Goal: Task Accomplishment & Management: Manage account settings

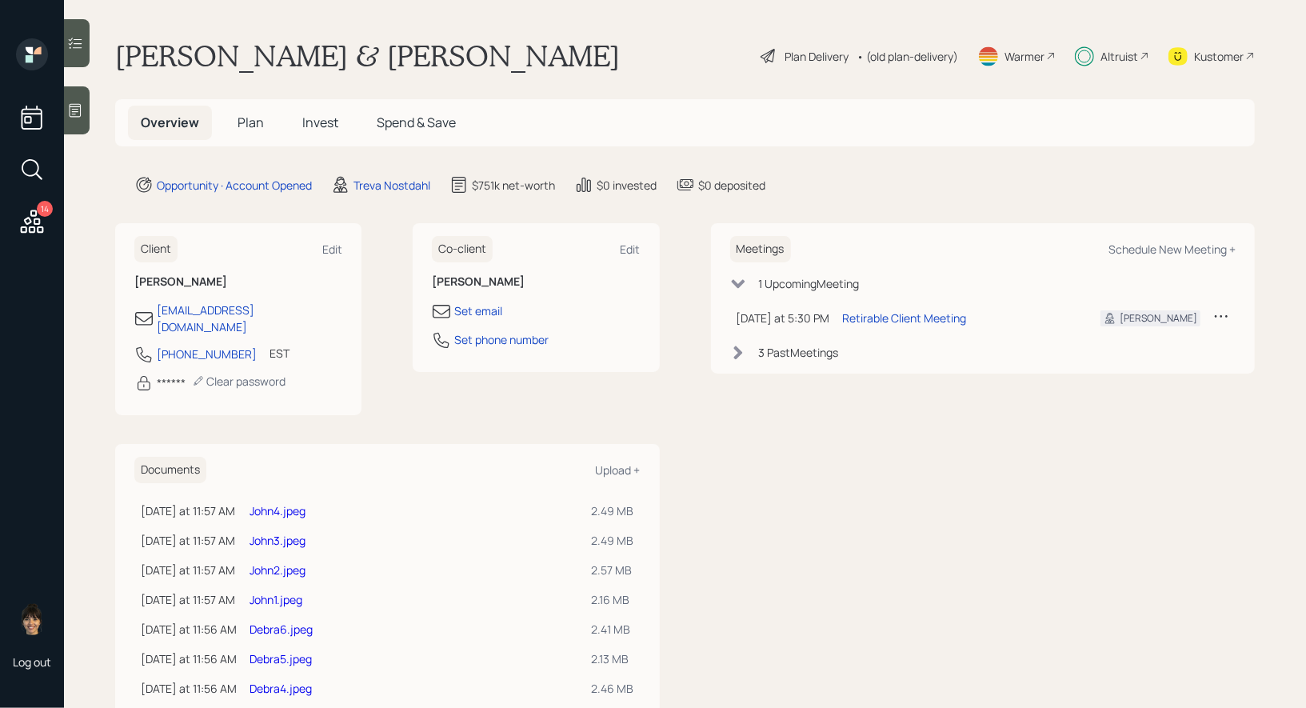
click at [297, 621] on link "Debra6.jpeg" at bounding box center [281, 628] width 63 height 15
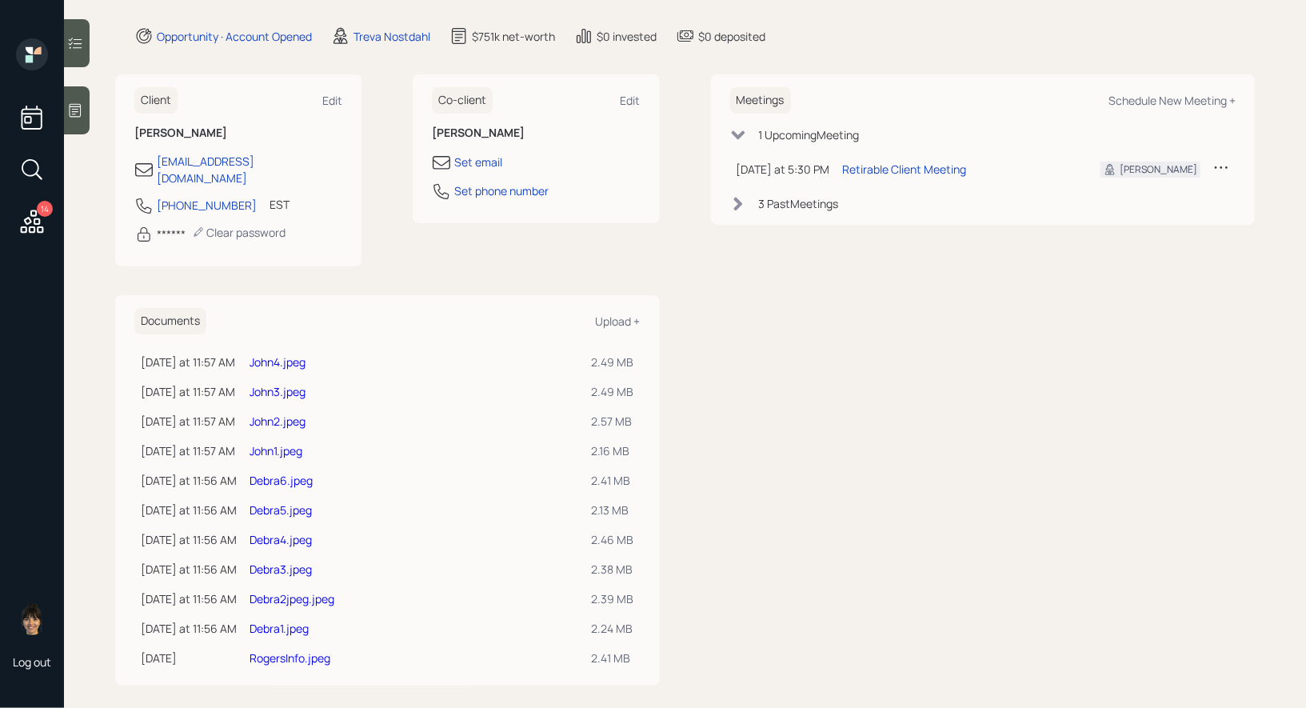
click at [285, 621] on link "Debra1.jpeg" at bounding box center [279, 628] width 59 height 15
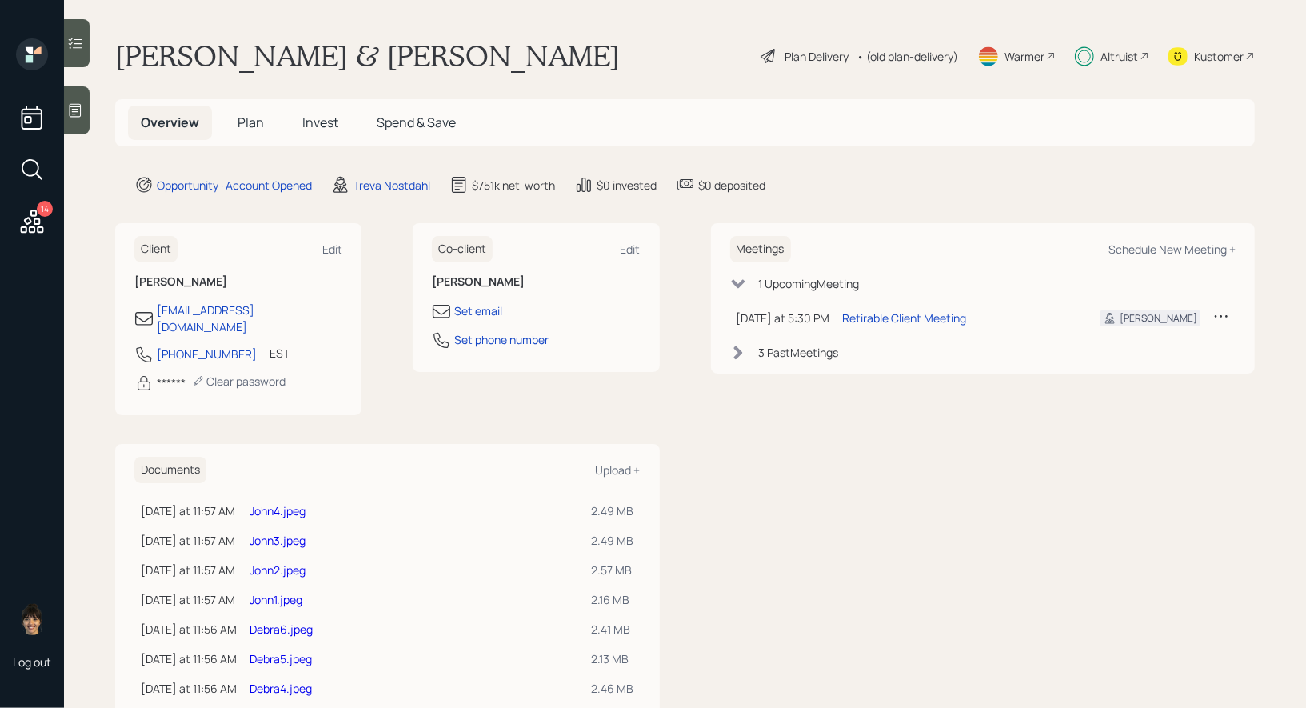
click at [319, 122] on span "Invest" at bounding box center [320, 123] width 36 height 18
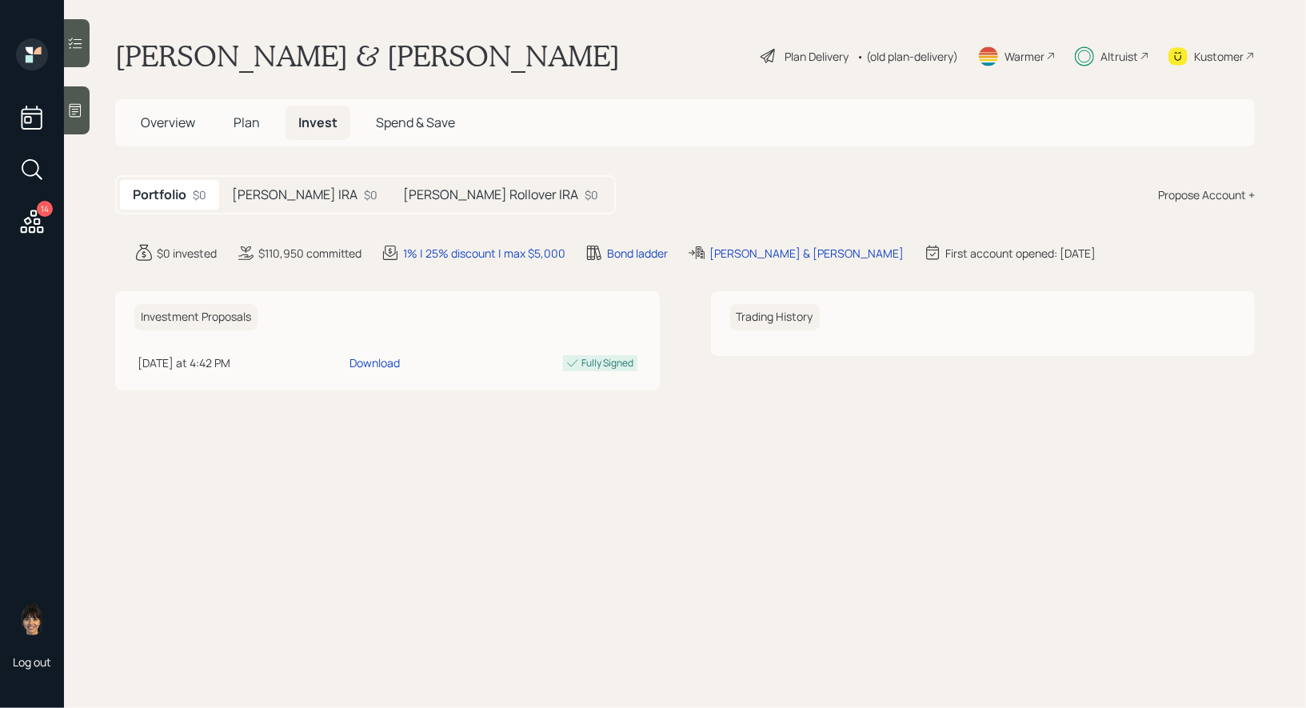
click at [422, 194] on h5 "Debra Rollover IRA" at bounding box center [490, 194] width 175 height 15
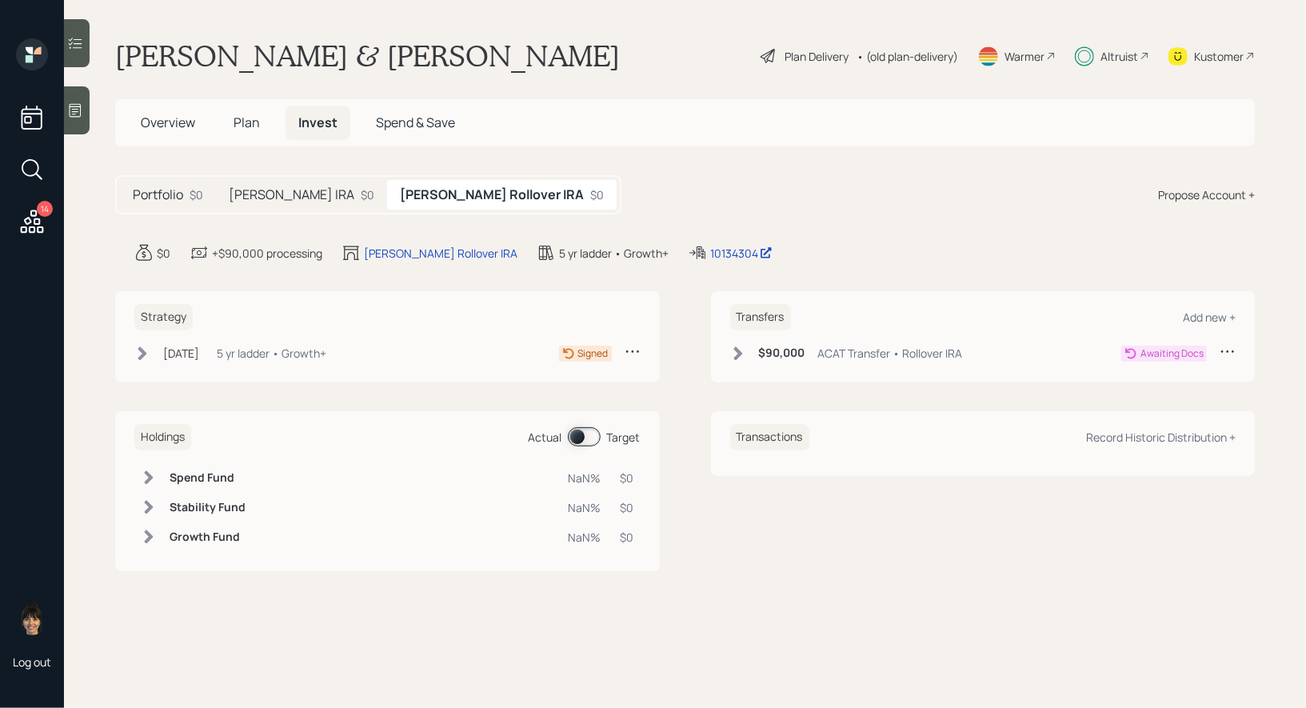
click at [278, 204] on div "John Rollover IRA $0" at bounding box center [301, 195] width 171 height 30
click at [146, 351] on icon at bounding box center [142, 353] width 16 height 16
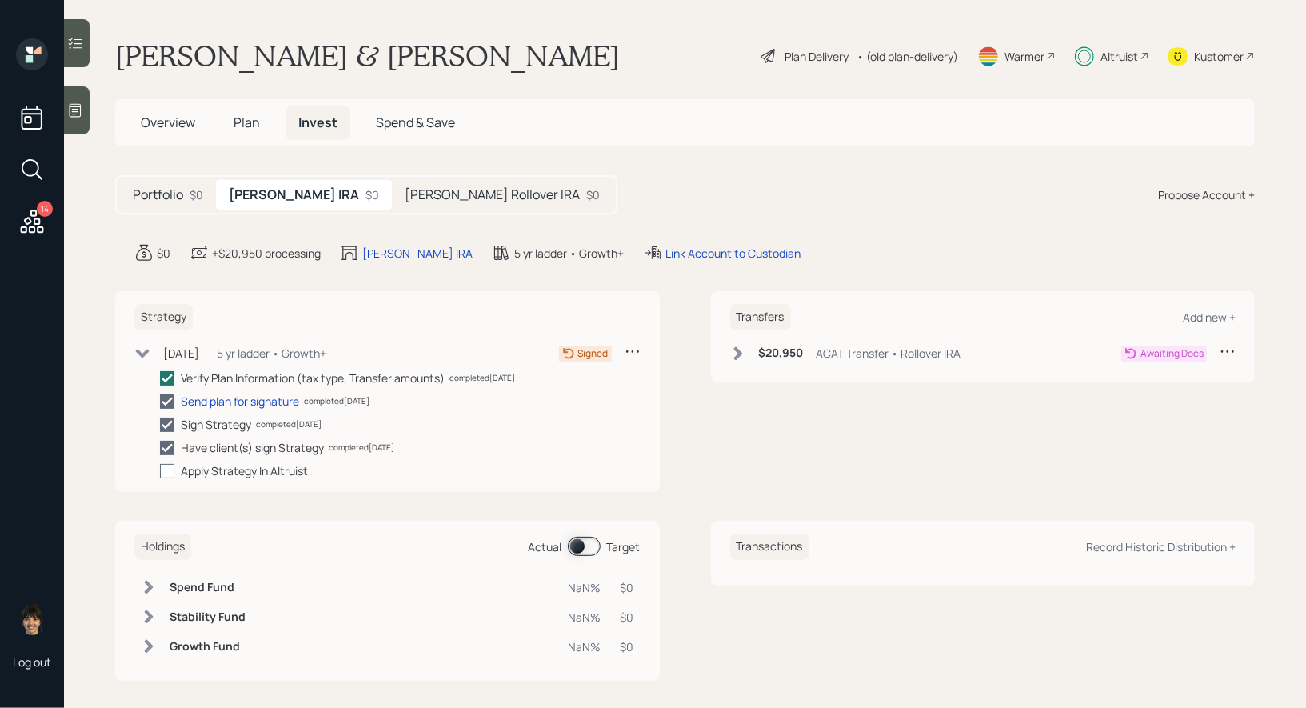
click at [166, 469] on div at bounding box center [167, 471] width 14 height 14
click at [160, 470] on input "checkbox" at bounding box center [159, 470] width 1 height 1
checkbox input "true"
click at [138, 350] on icon at bounding box center [143, 351] width 14 height 9
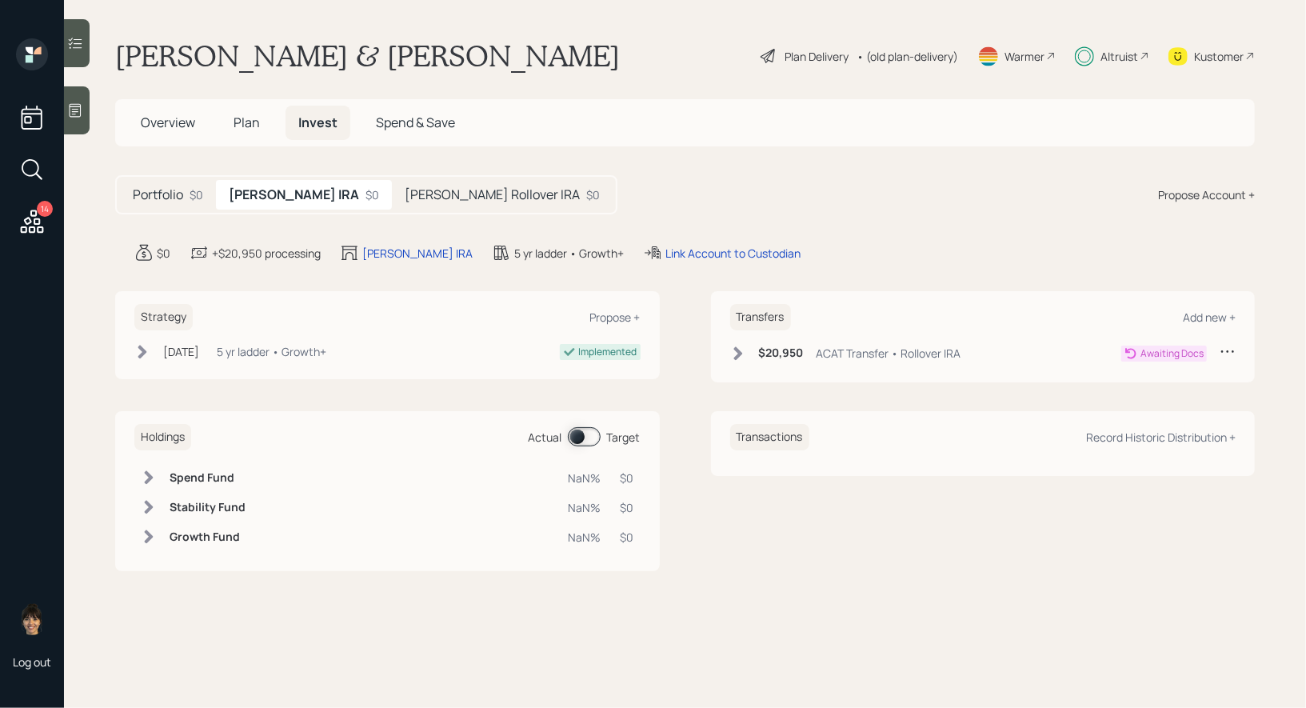
click at [430, 195] on h5 "Debra Rollover IRA" at bounding box center [492, 194] width 175 height 15
click at [142, 351] on icon at bounding box center [142, 353] width 9 height 14
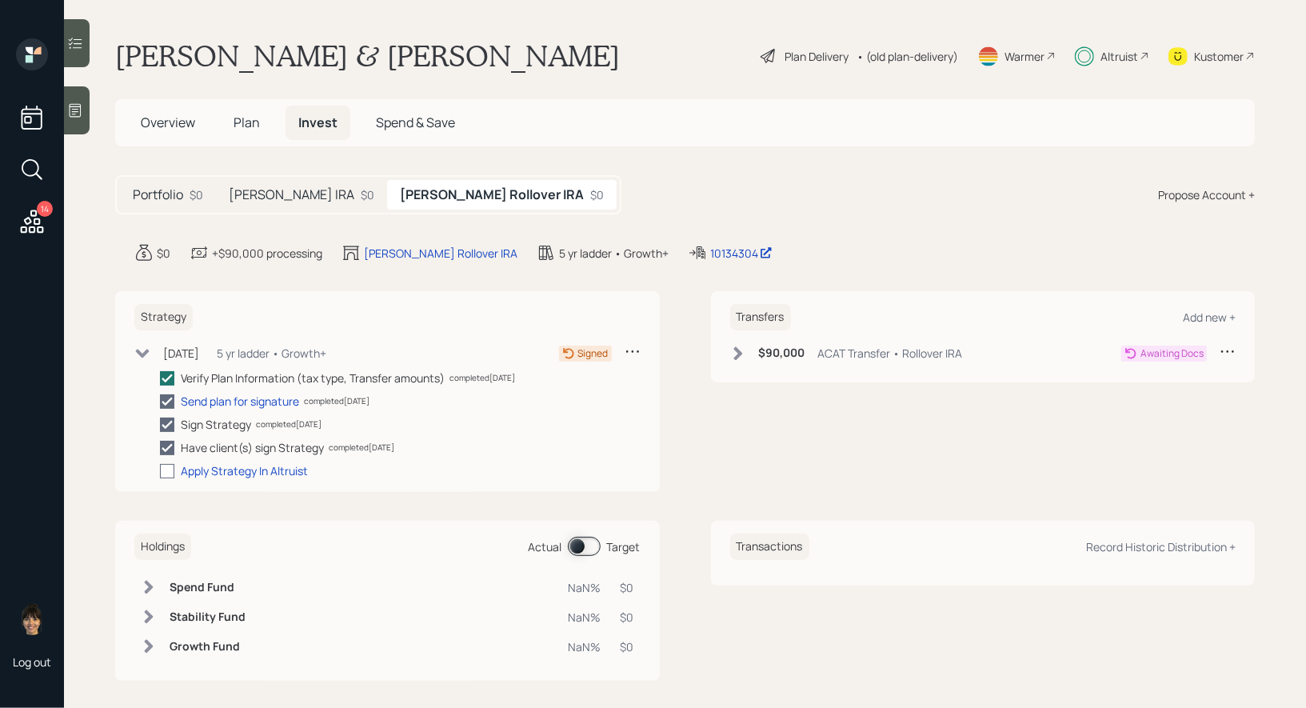
click at [170, 470] on div at bounding box center [167, 471] width 14 height 14
click at [160, 470] on input "checkbox" at bounding box center [159, 470] width 1 height 1
checkbox input "true"
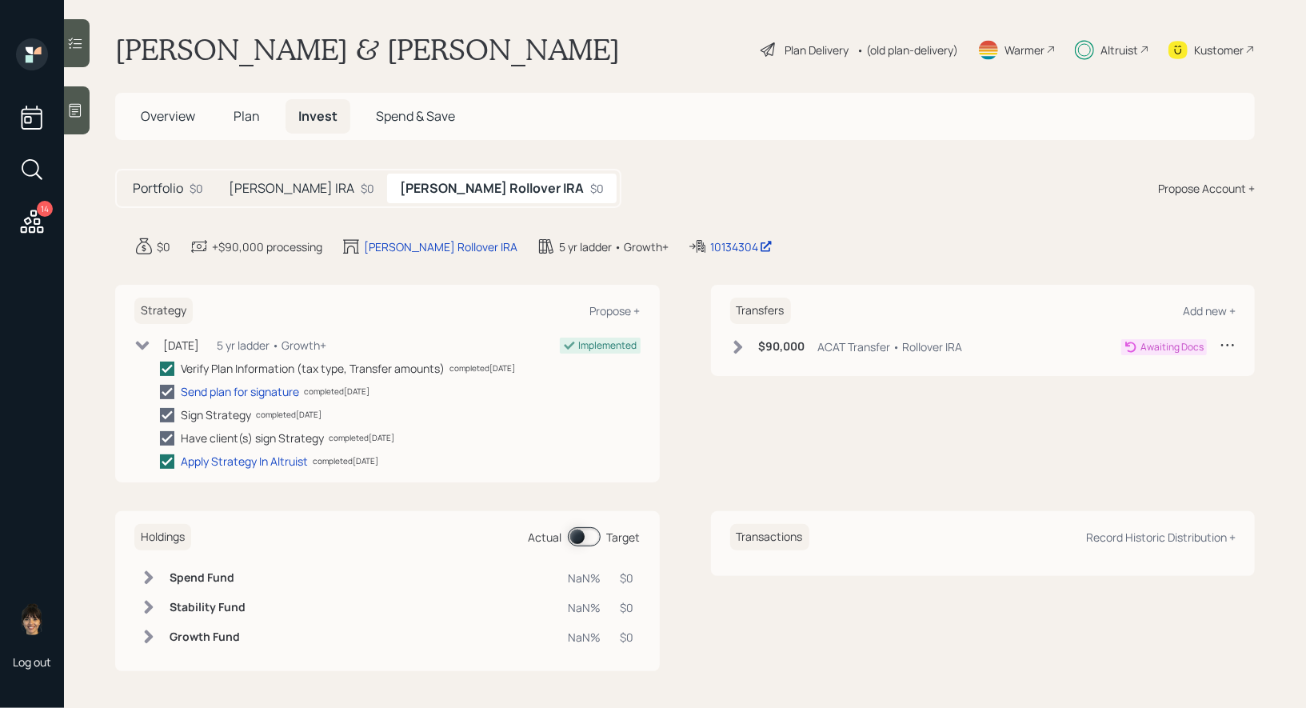
click at [158, 191] on h5 "Portfolio" at bounding box center [158, 188] width 50 height 15
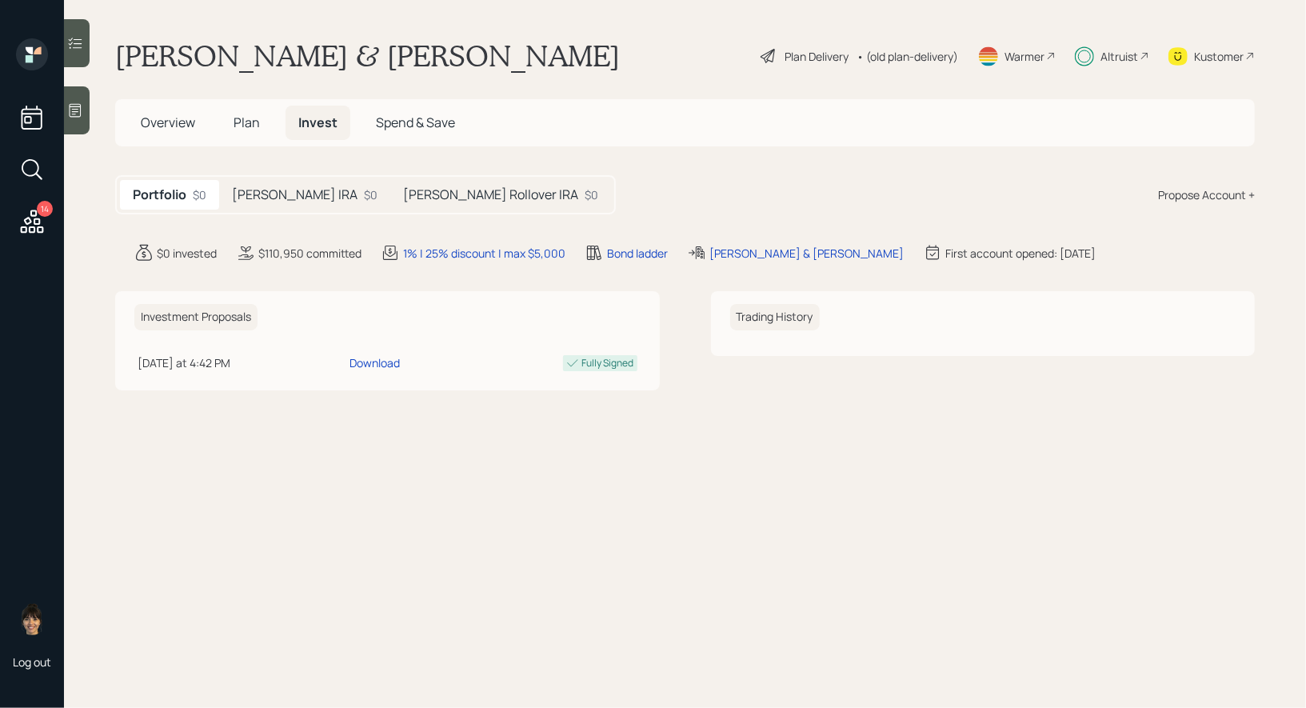
click at [167, 118] on span "Overview" at bounding box center [168, 123] width 54 height 18
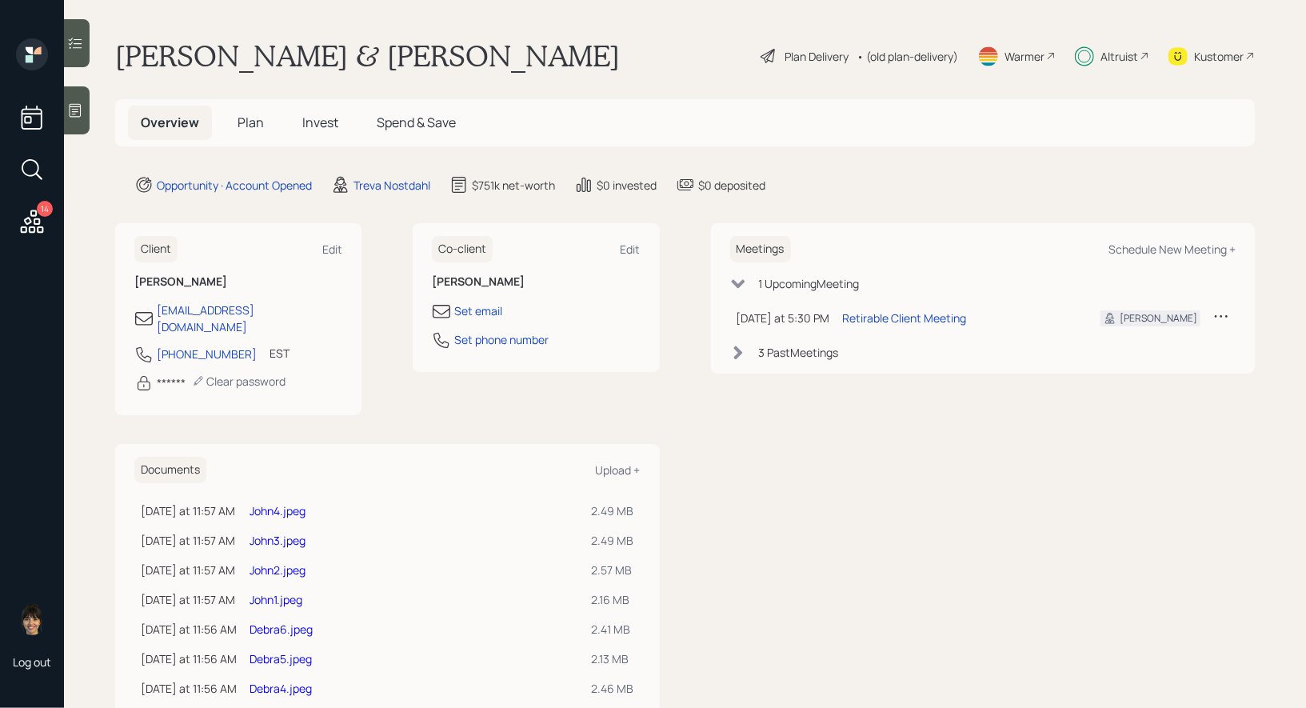
scroll to position [149, 0]
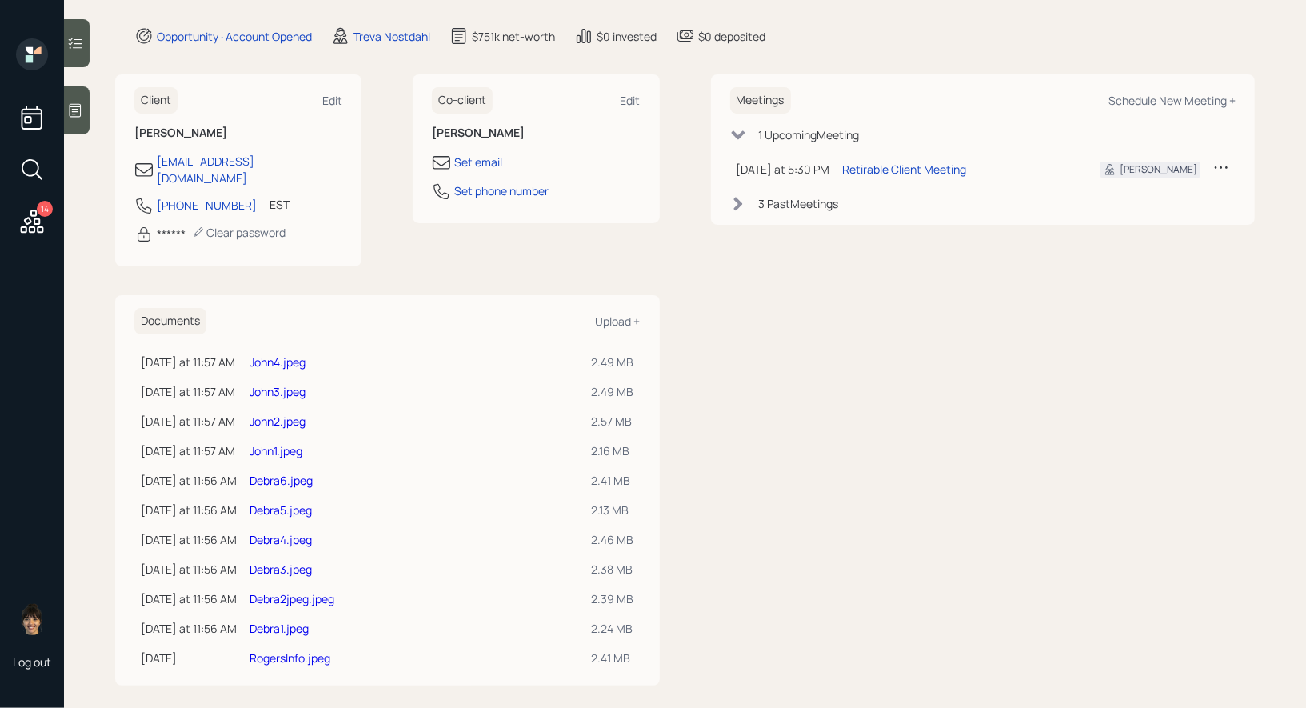
click at [288, 621] on link "Debra1.jpeg" at bounding box center [279, 628] width 59 height 15
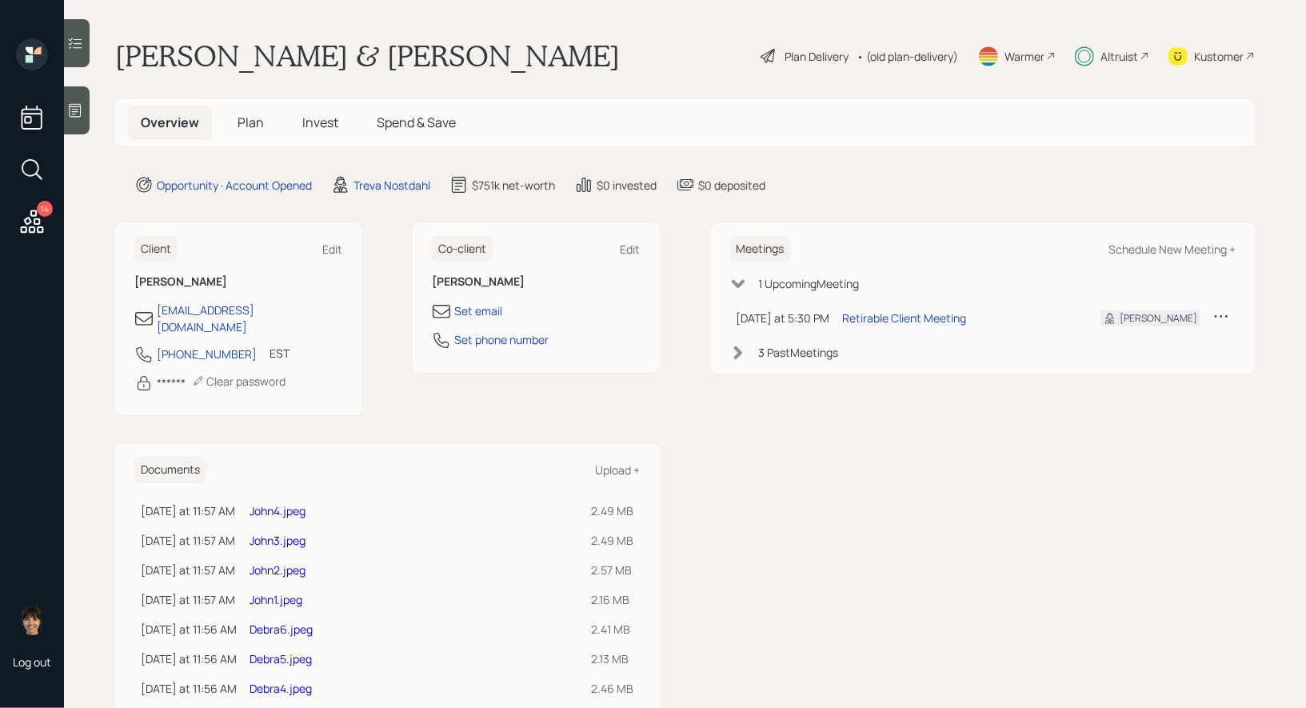
click at [317, 122] on span "Invest" at bounding box center [320, 123] width 36 height 18
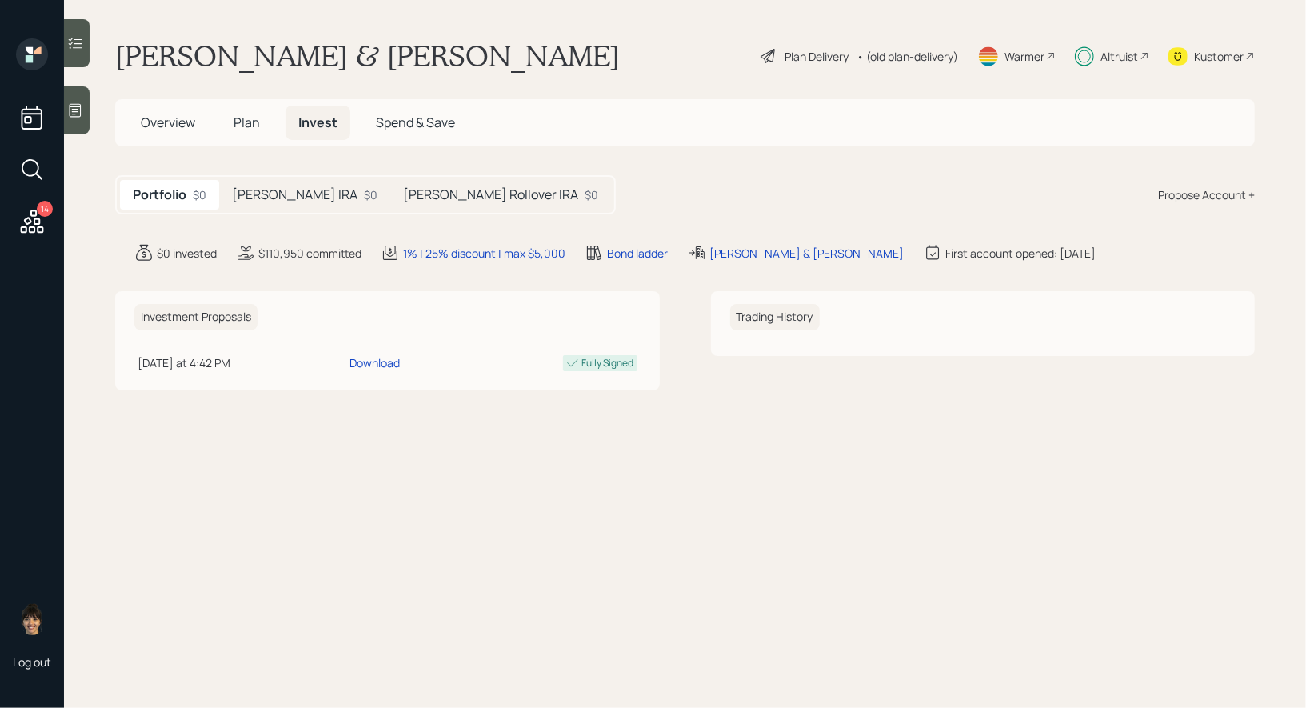
click at [460, 194] on h5 "[PERSON_NAME] Rollover IRA" at bounding box center [490, 194] width 175 height 15
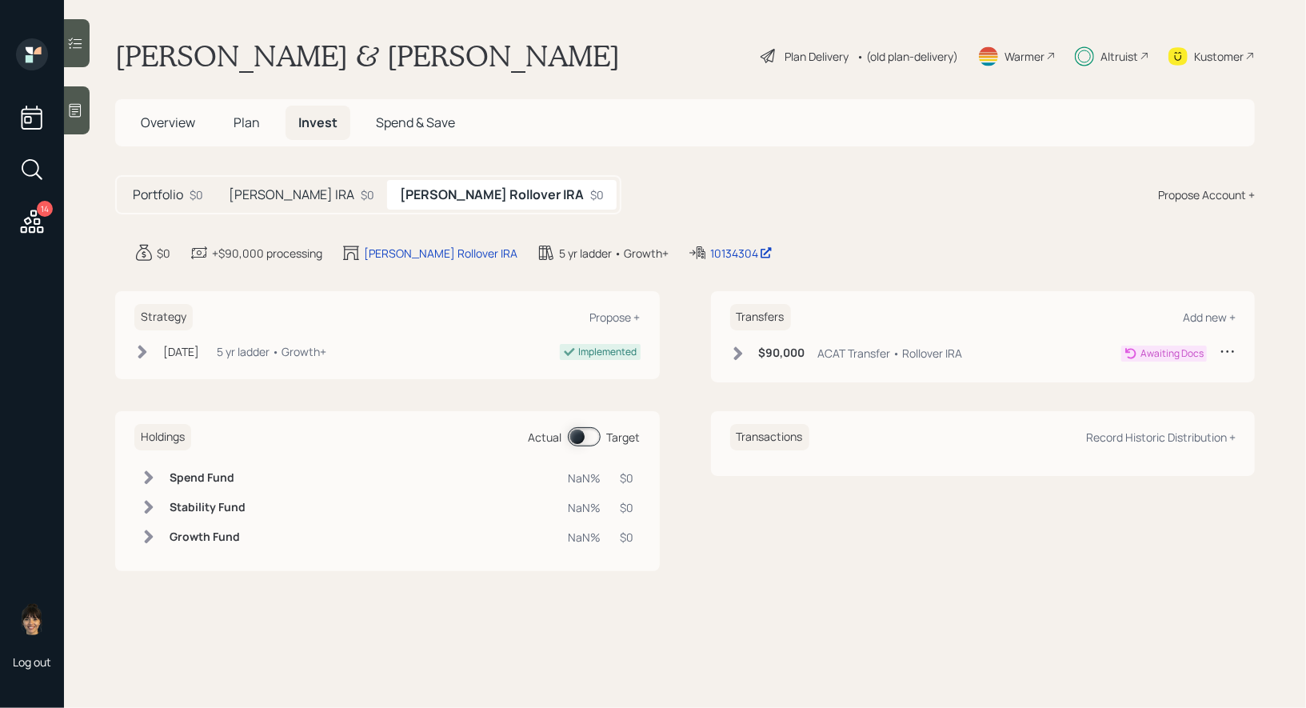
click at [737, 352] on icon at bounding box center [738, 353] width 16 height 16
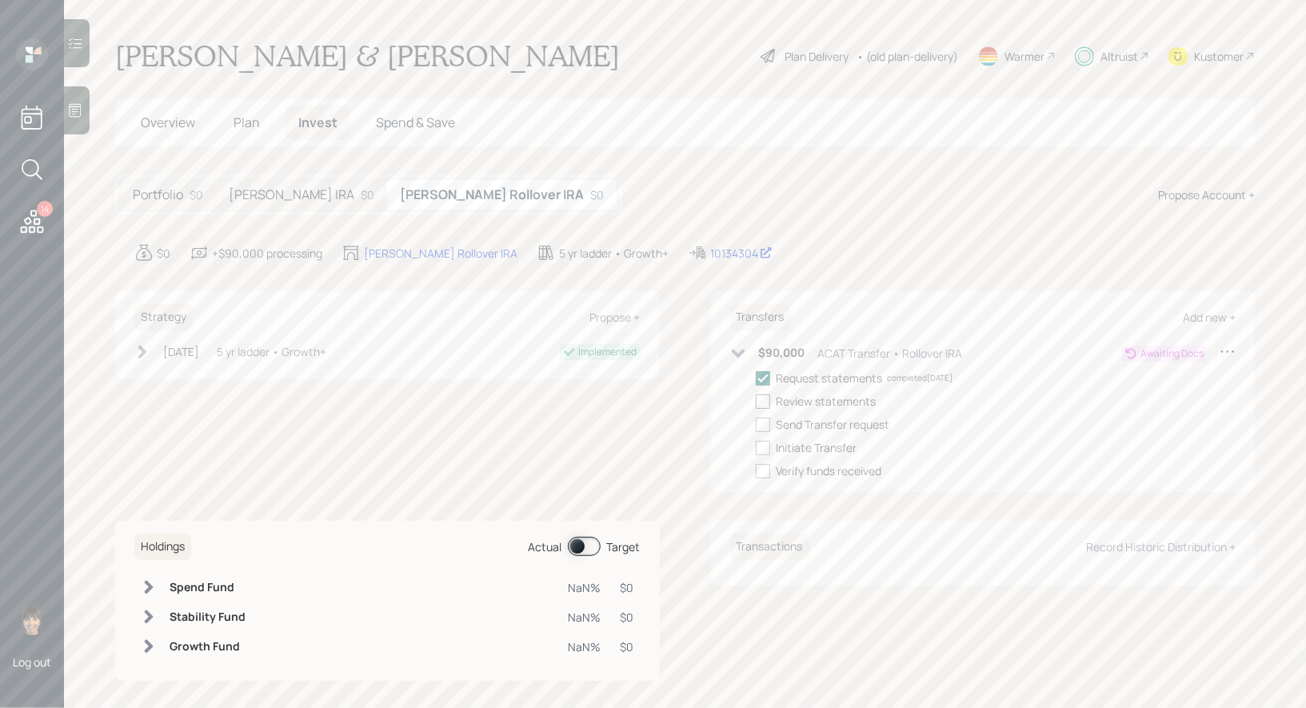
click at [766, 398] on div at bounding box center [763, 401] width 14 height 14
click at [756, 401] on input "checkbox" at bounding box center [755, 401] width 1 height 1
checkbox input "true"
click at [766, 423] on div at bounding box center [763, 424] width 14 height 14
click at [756, 424] on input "checkbox" at bounding box center [755, 424] width 1 height 1
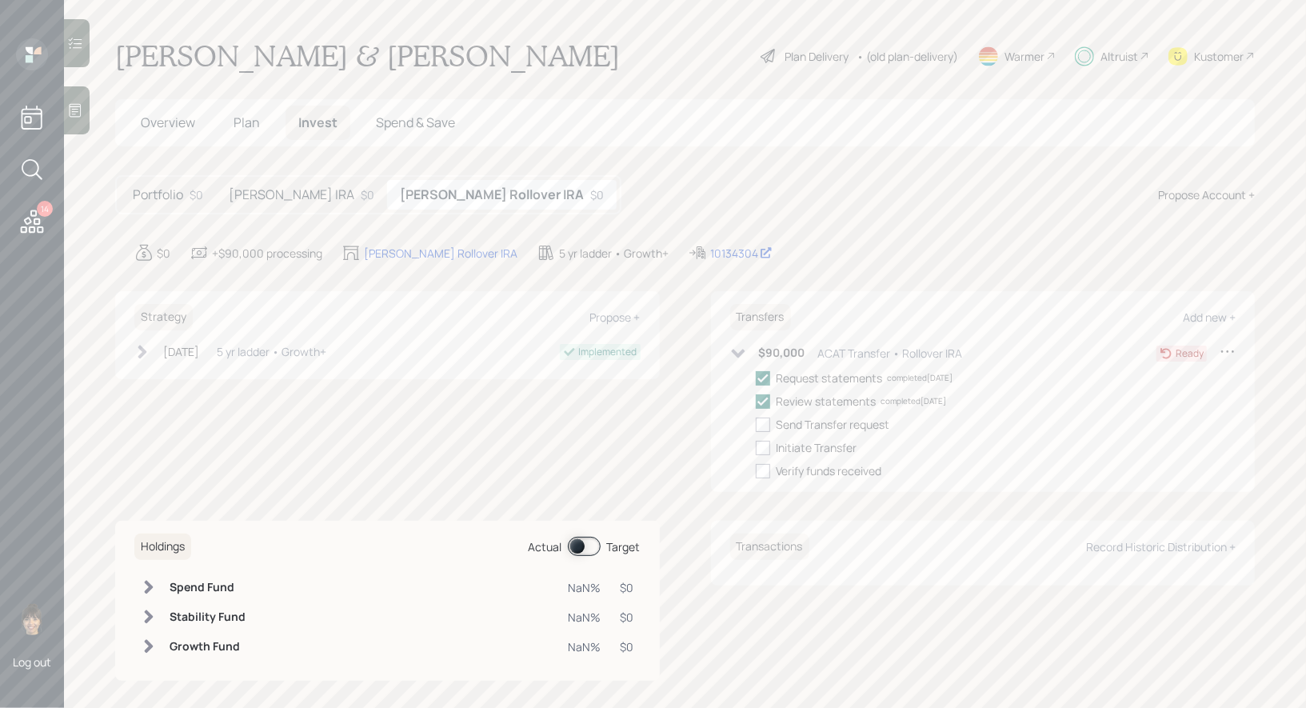
checkbox input "true"
click at [766, 448] on div at bounding box center [763, 448] width 14 height 14
click at [756, 448] on input "checkbox" at bounding box center [755, 447] width 1 height 1
checkbox input "true"
click at [296, 199] on h5 "John Rollover IRA" at bounding box center [292, 194] width 126 height 15
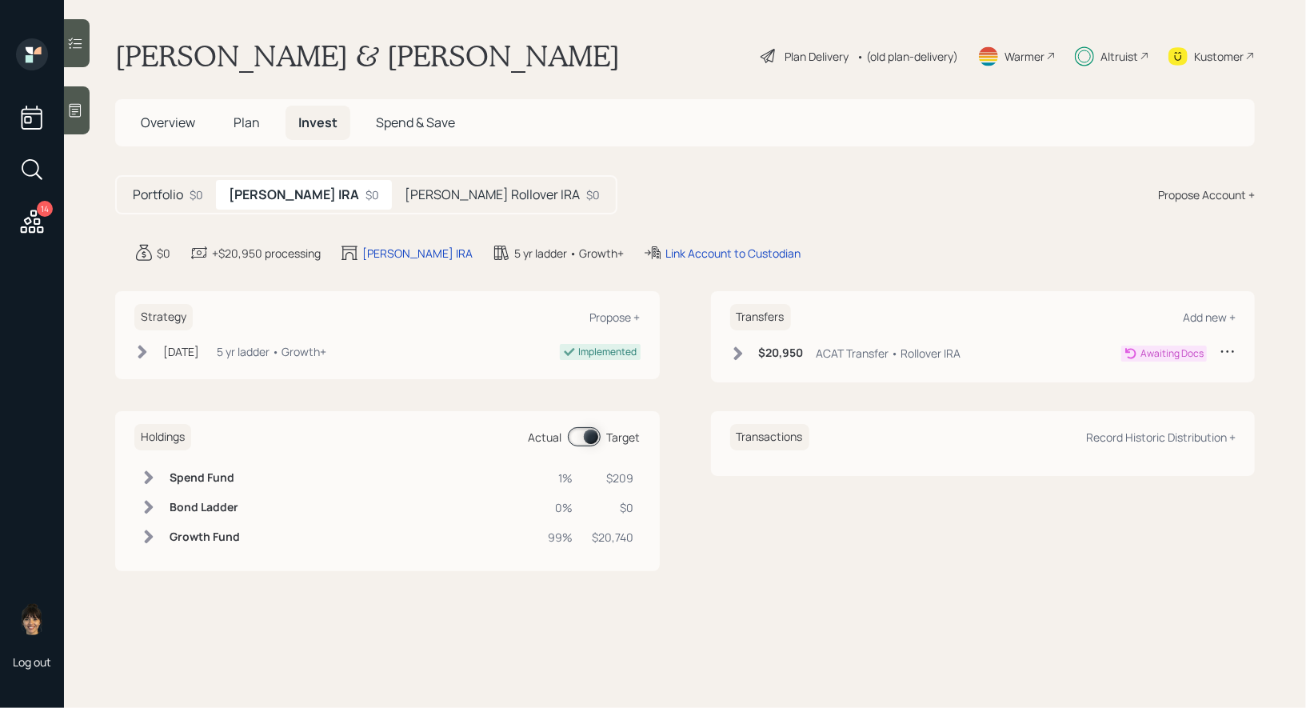
click at [447, 200] on h5 "[PERSON_NAME] Rollover IRA" at bounding box center [492, 194] width 175 height 15
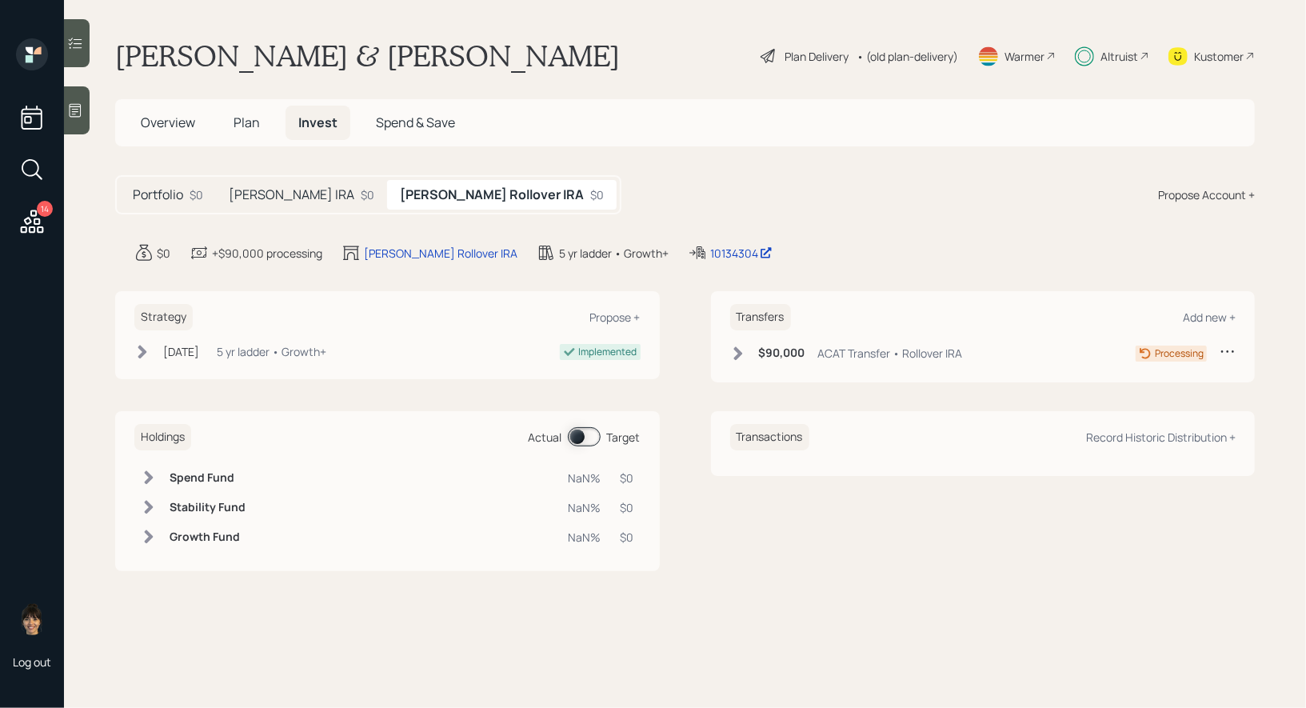
click at [157, 118] on span "Overview" at bounding box center [168, 123] width 54 height 18
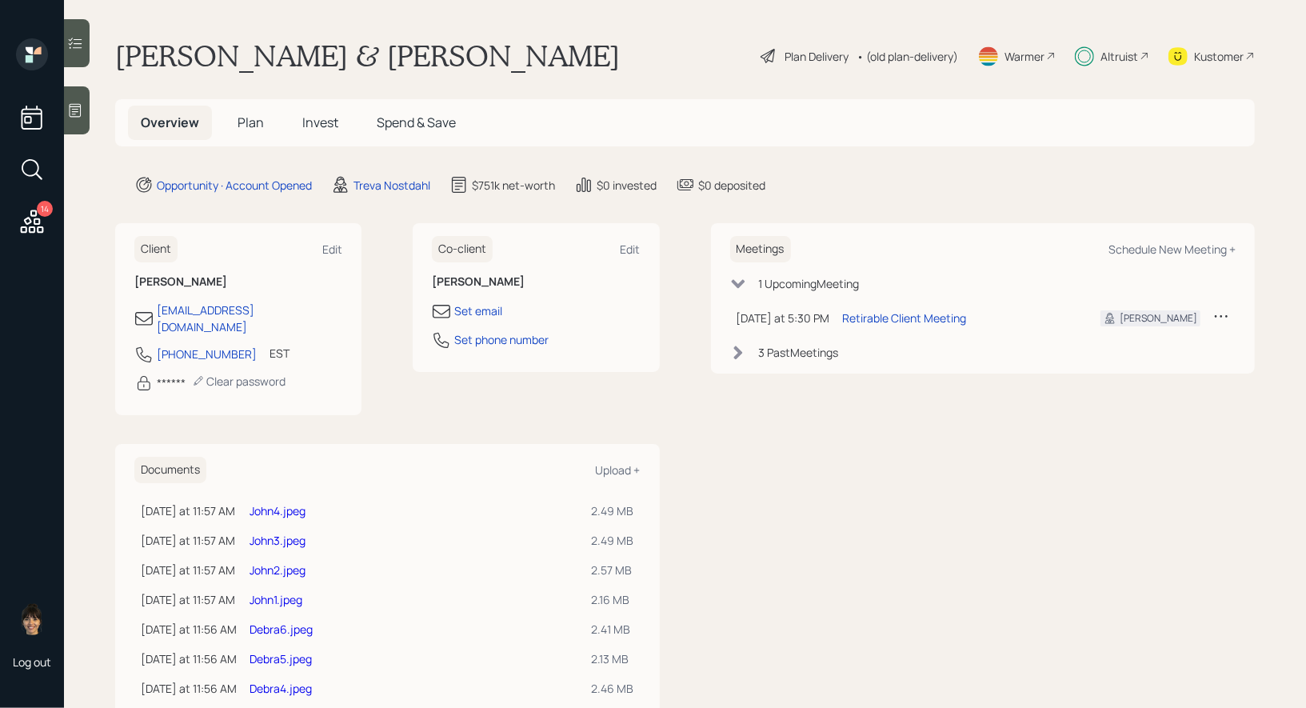
click at [176, 374] on div "******" at bounding box center [171, 382] width 29 height 17
click at [196, 377] on icon at bounding box center [198, 381] width 9 height 9
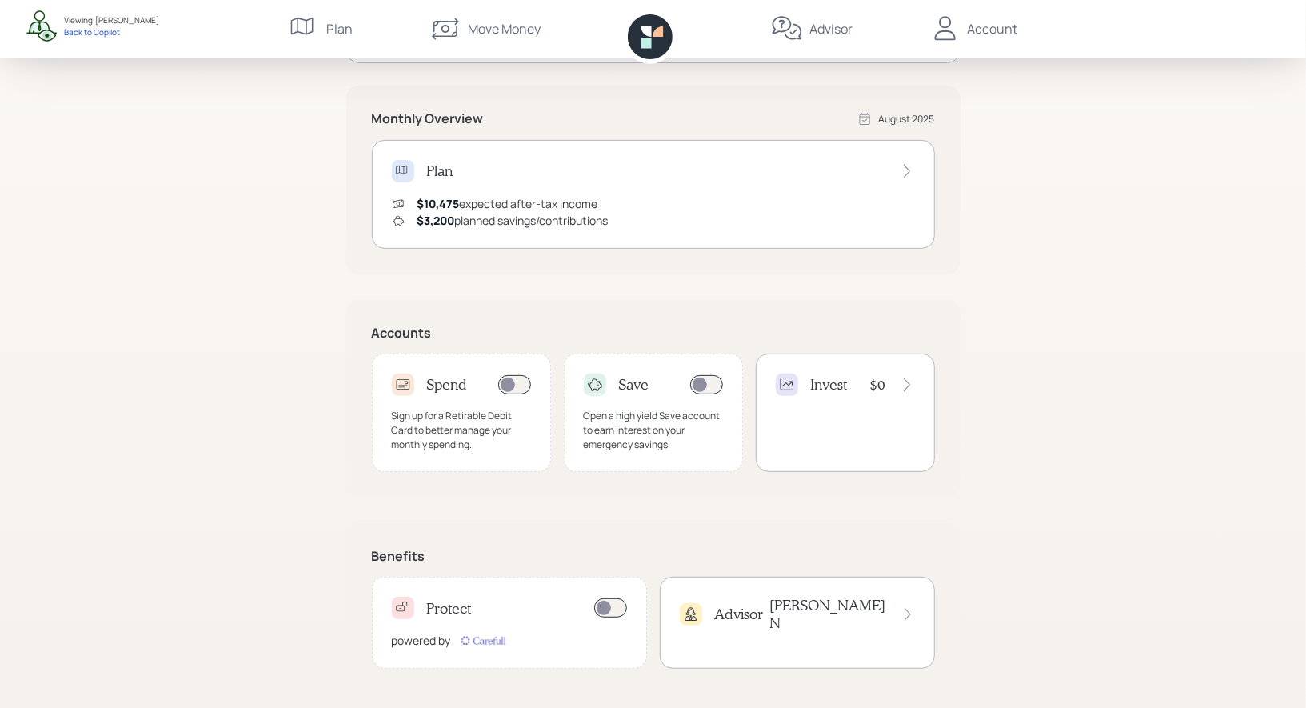
scroll to position [282, 0]
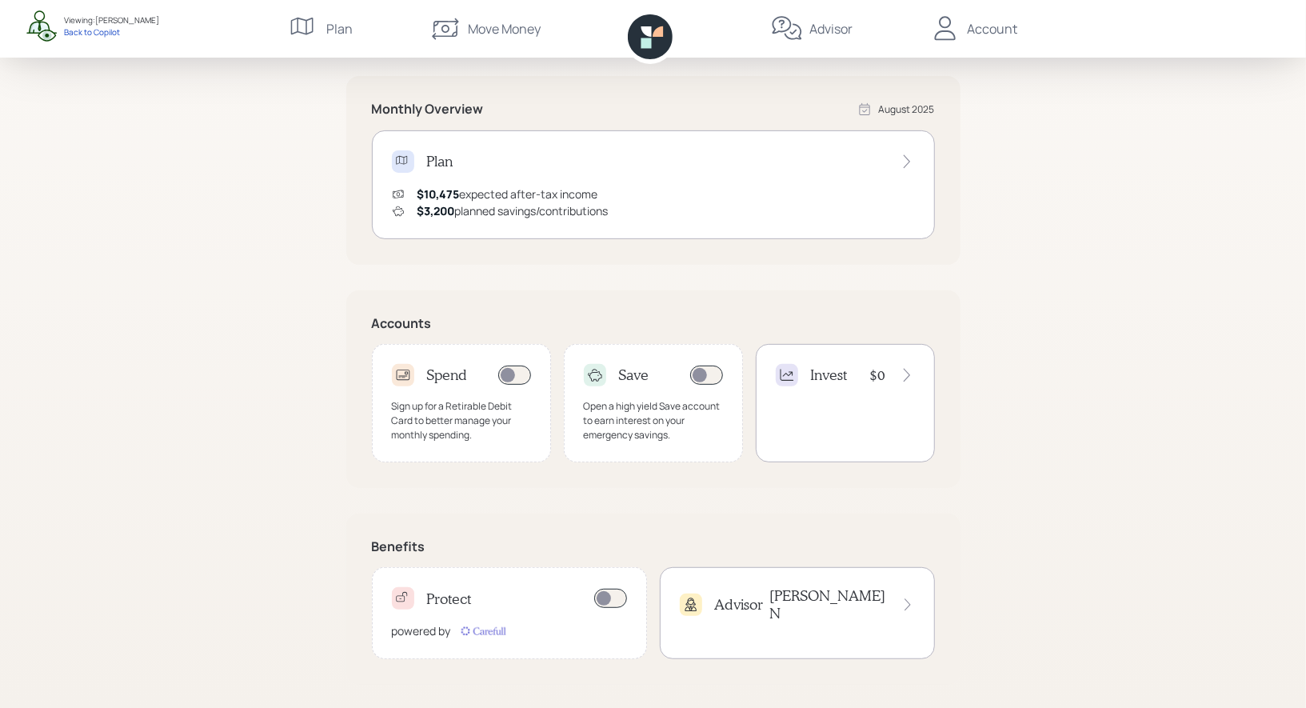
click at [788, 596] on div "Advisor [PERSON_NAME]" at bounding box center [797, 604] width 235 height 34
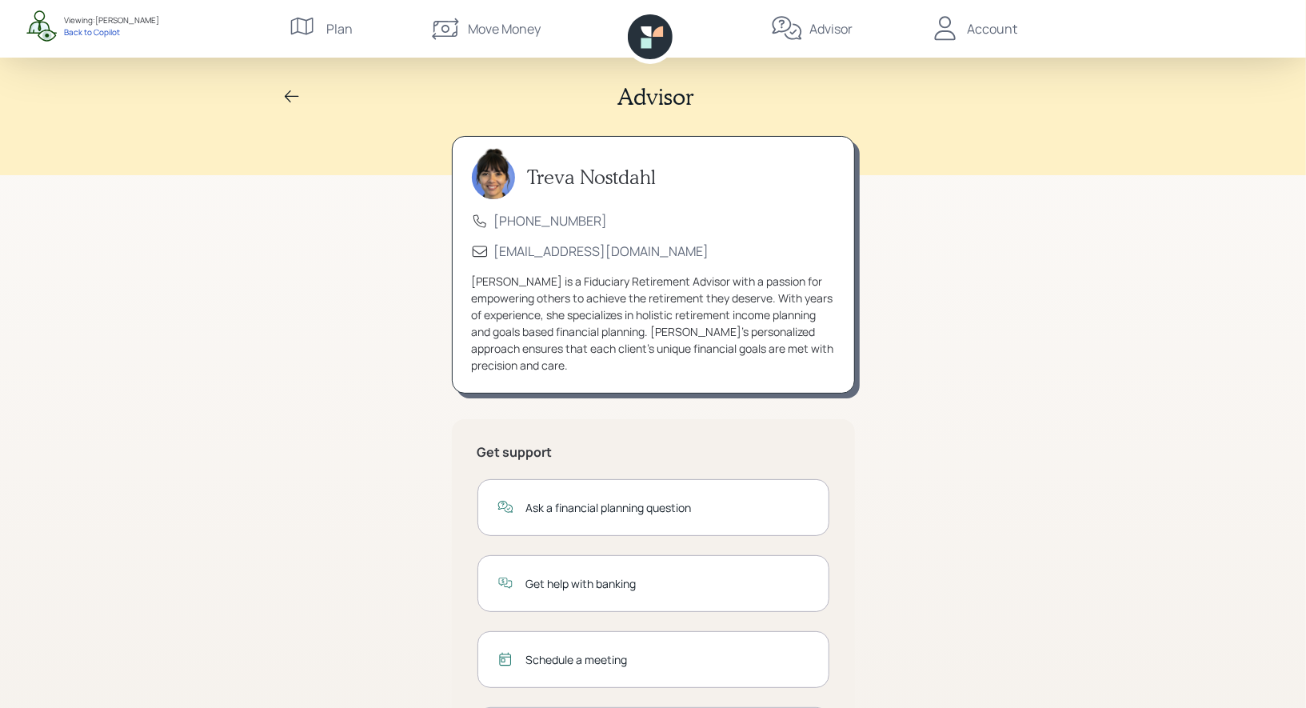
click at [956, 33] on icon at bounding box center [945, 29] width 32 height 32
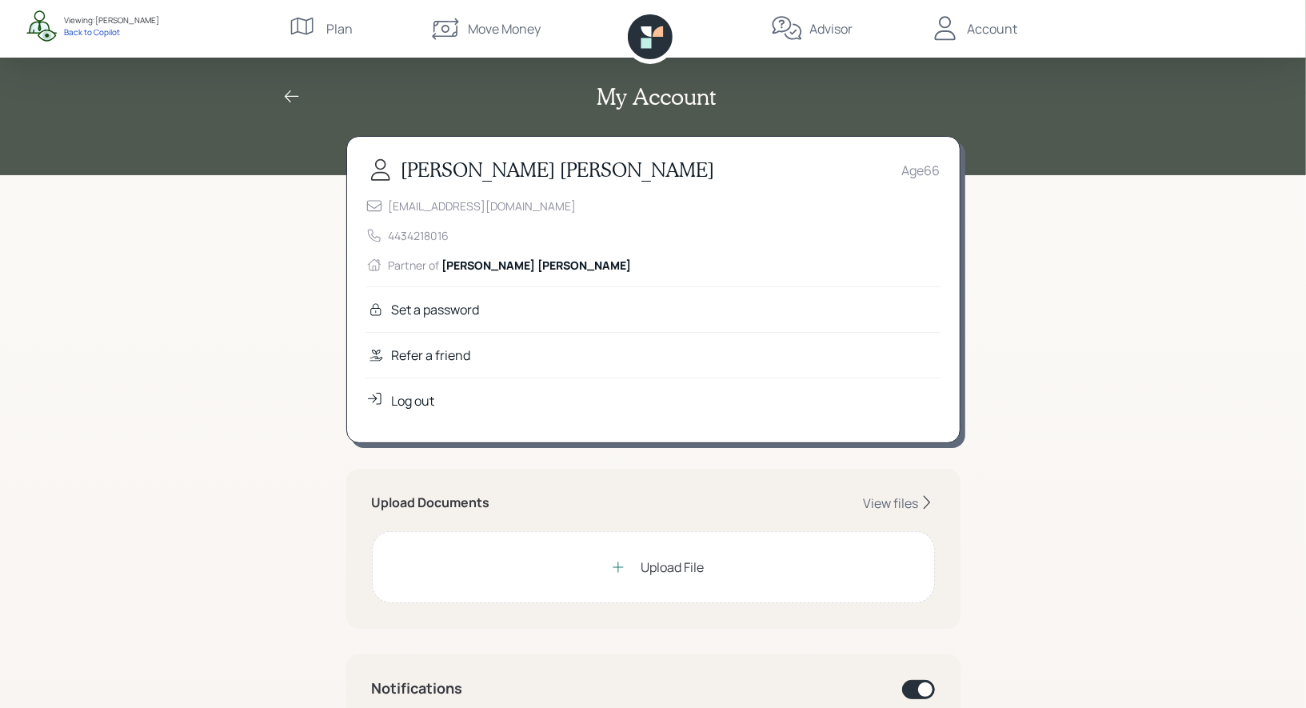
click at [487, 351] on div "Refer a friend" at bounding box center [653, 355] width 574 height 46
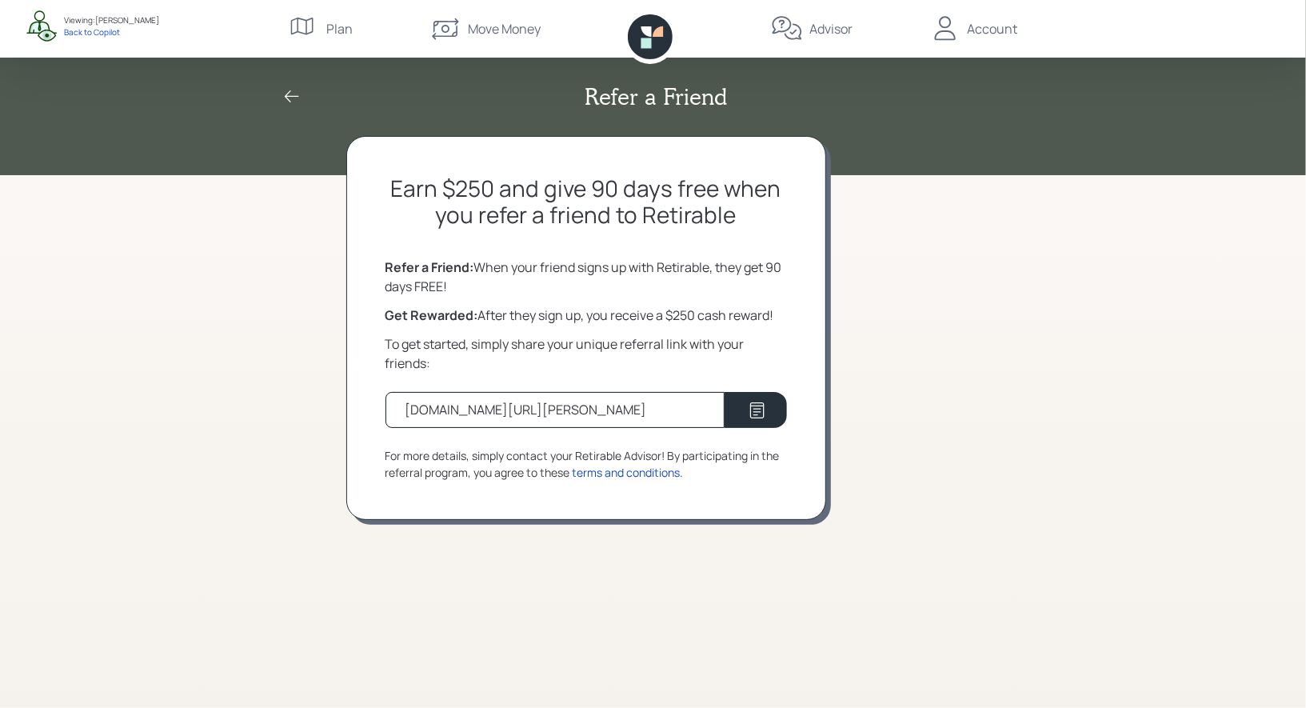
click at [285, 89] on icon at bounding box center [291, 96] width 19 height 19
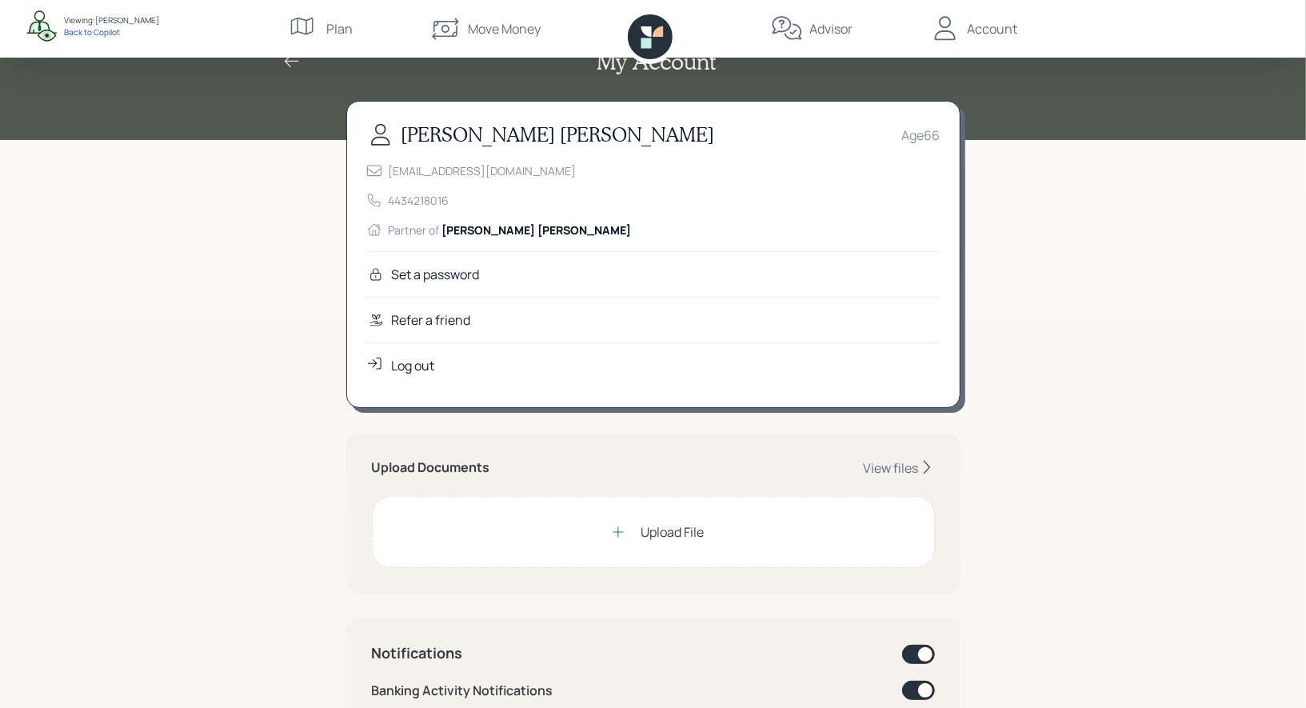
scroll to position [34, 0]
click at [498, 319] on div "Refer a friend" at bounding box center [653, 320] width 574 height 46
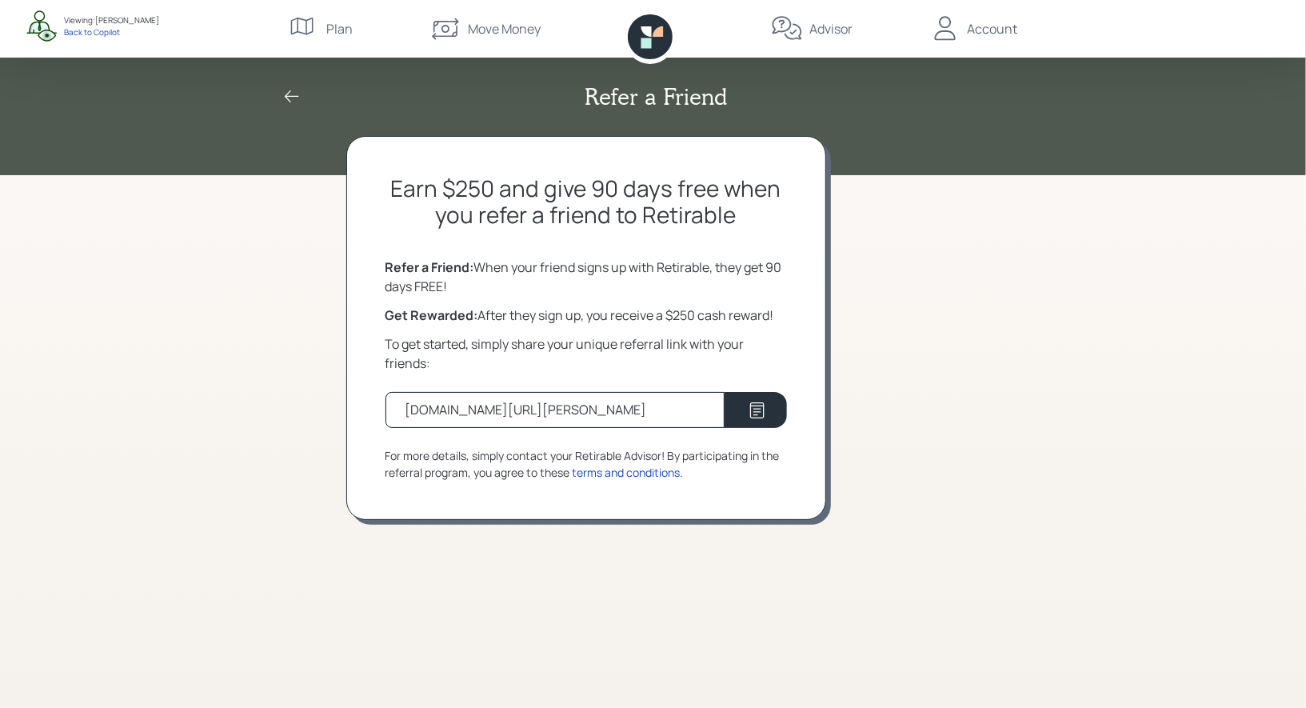
click at [295, 94] on icon at bounding box center [291, 96] width 19 height 19
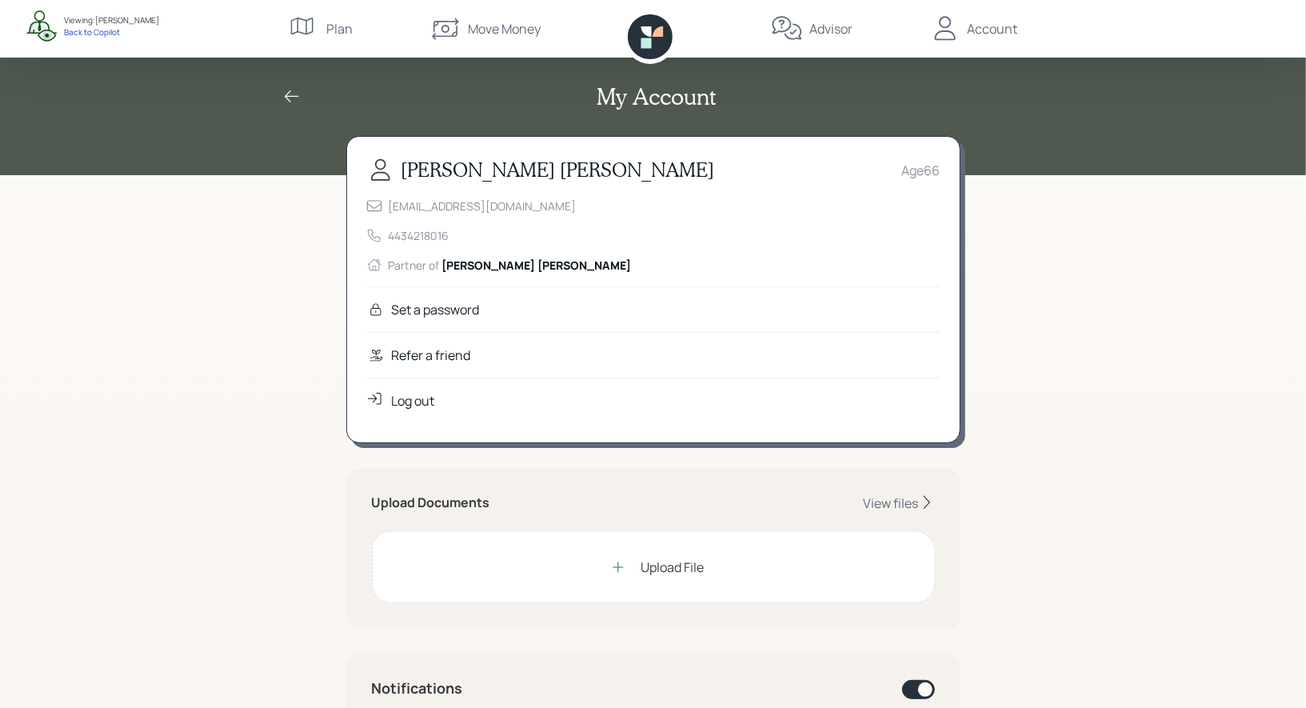
click at [291, 97] on icon at bounding box center [291, 96] width 19 height 19
